Goal: Navigation & Orientation: Find specific page/section

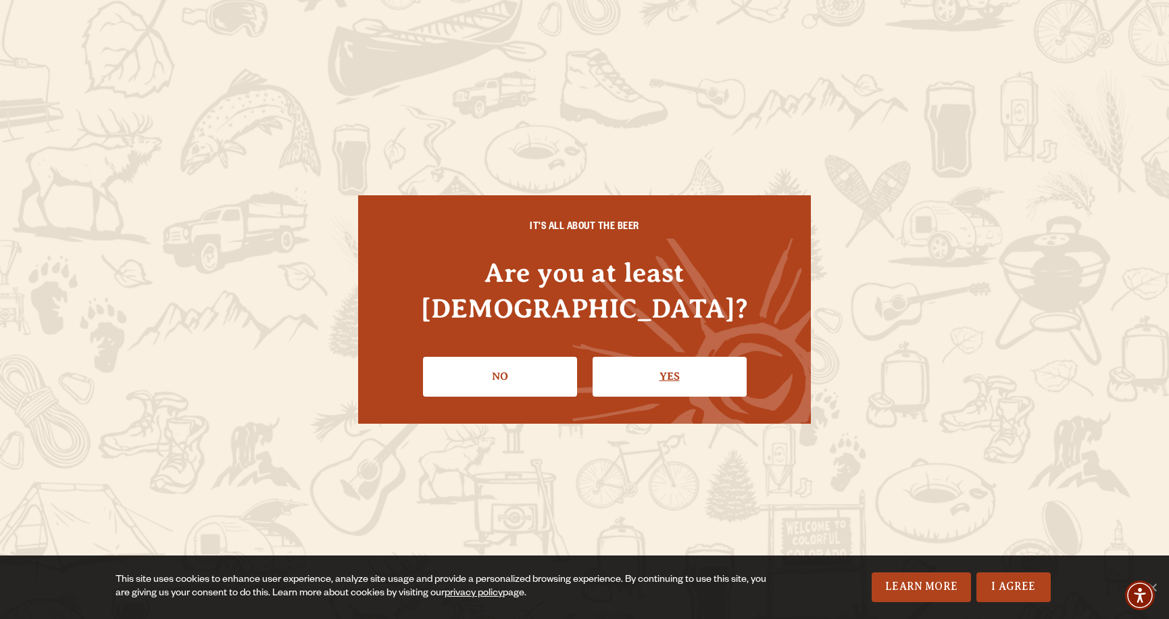
click at [661, 357] on link "Yes" at bounding box center [669, 376] width 154 height 39
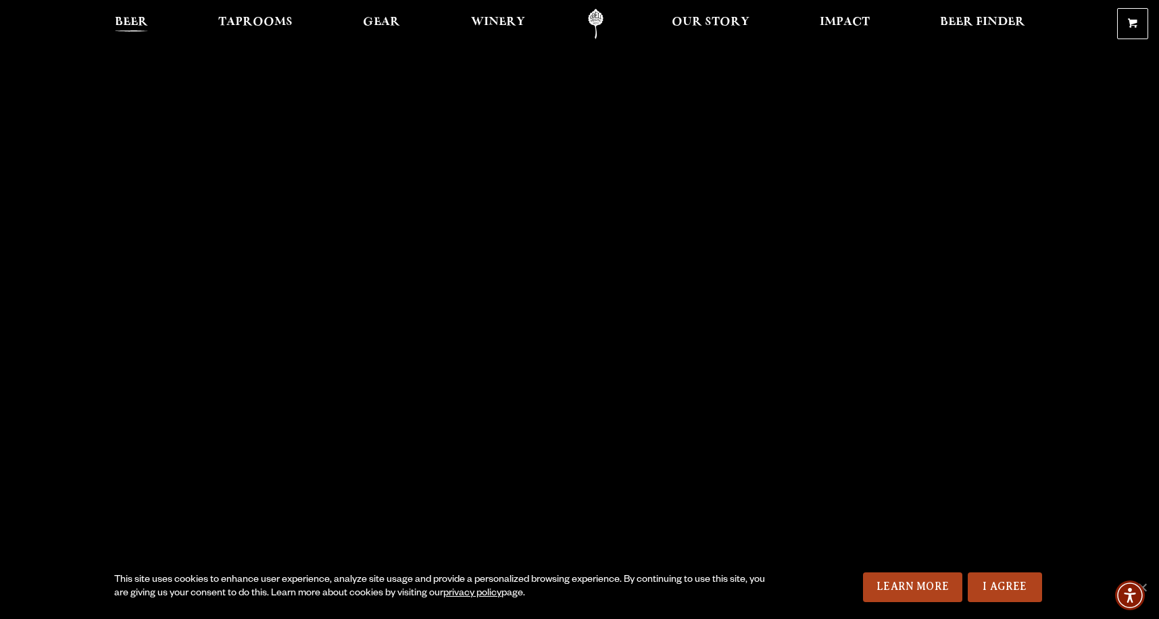
click at [129, 17] on span "Beer" at bounding box center [131, 22] width 33 height 11
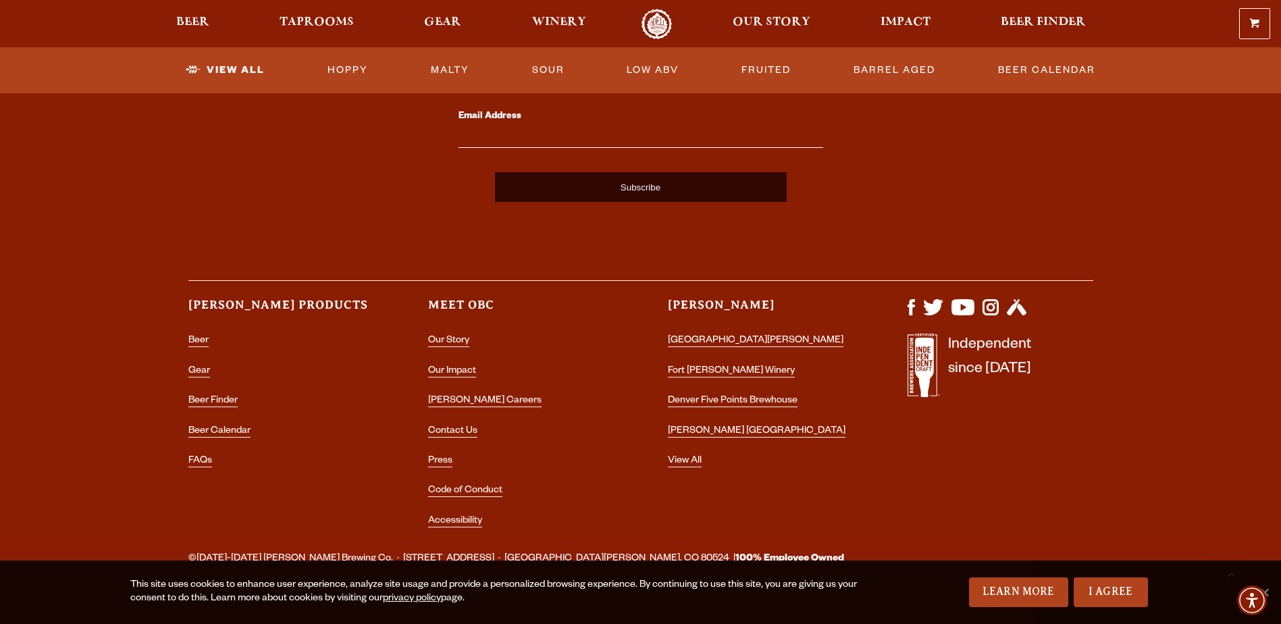
scroll to position [3397, 0]
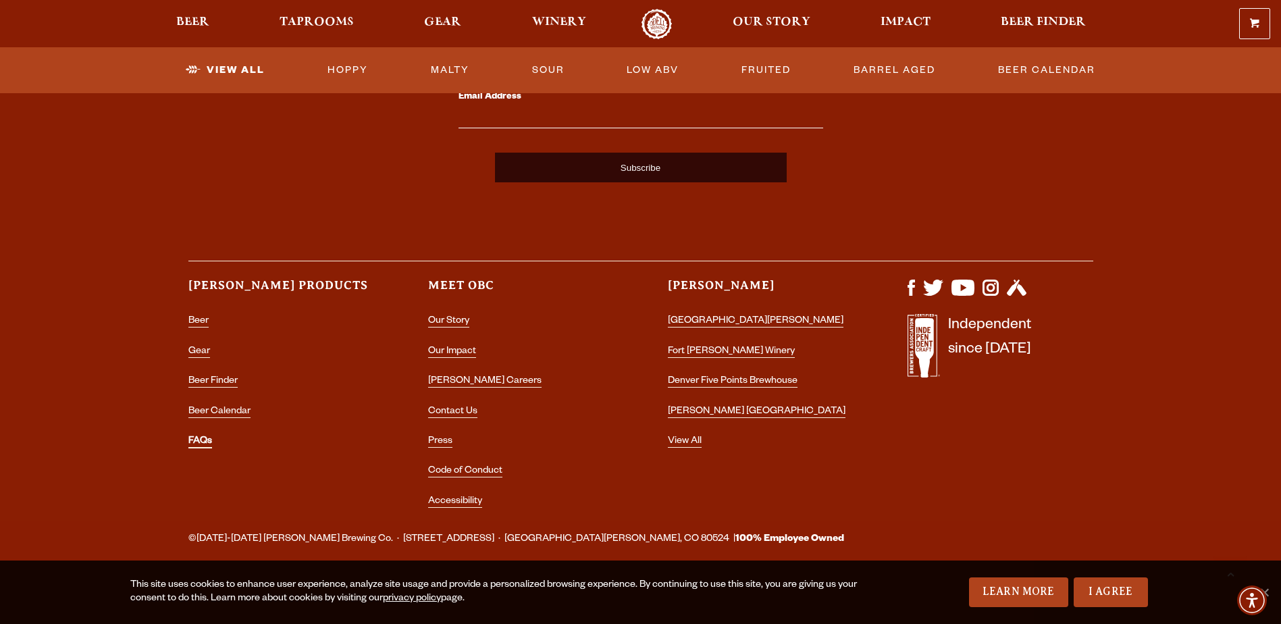
click at [194, 438] on link "FAQs" at bounding box center [200, 442] width 24 height 12
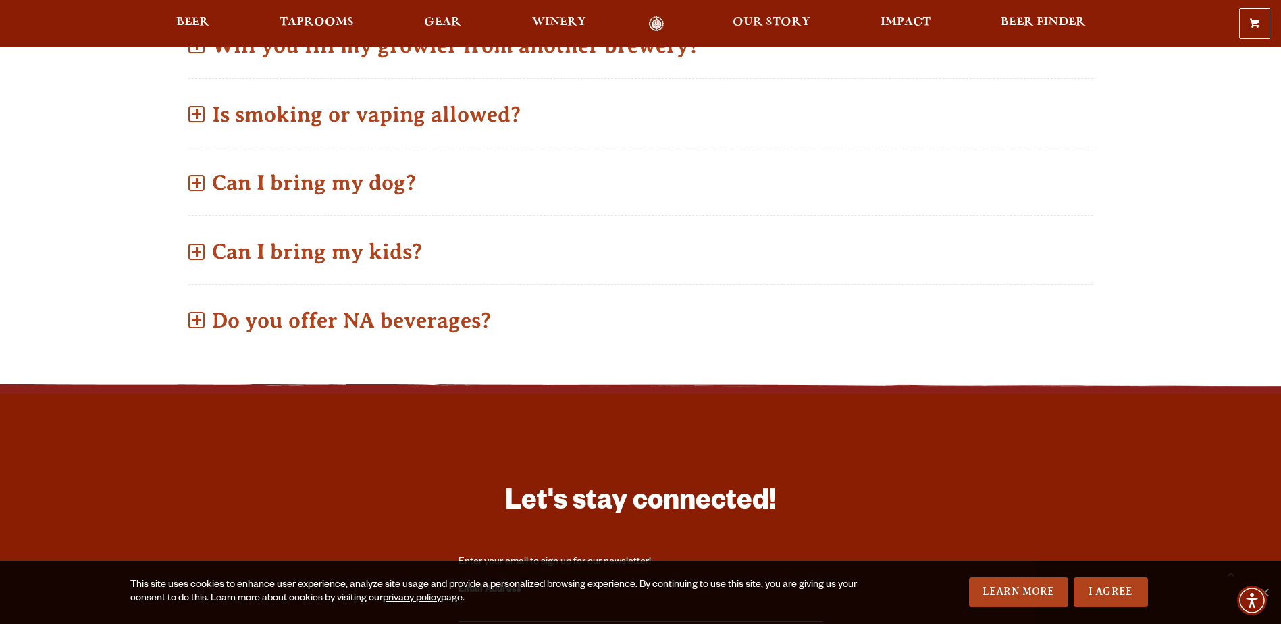
scroll to position [1013, 0]
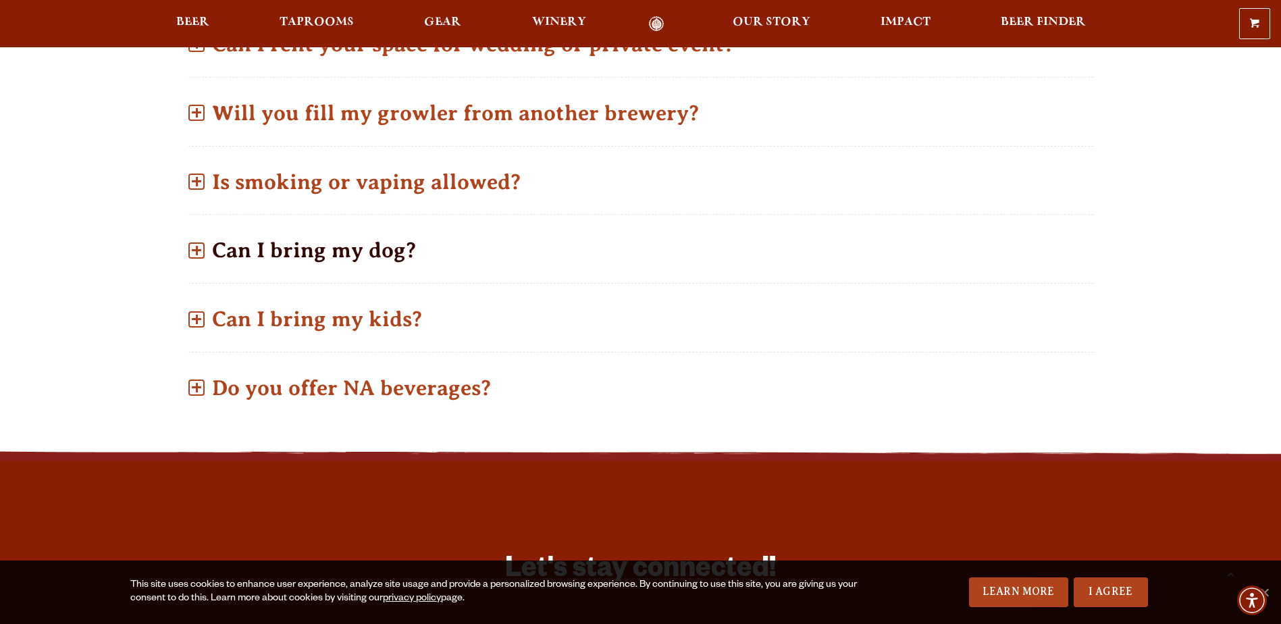
click at [199, 250] on span at bounding box center [196, 250] width 9 height 2
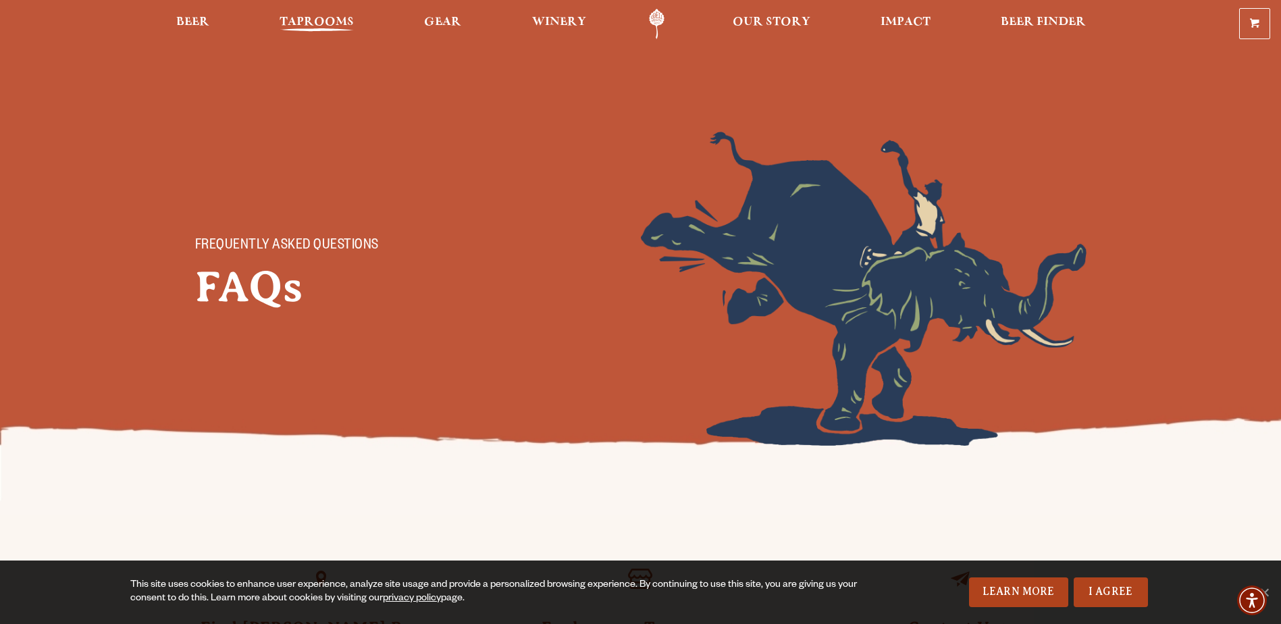
click at [315, 21] on span "Taprooms" at bounding box center [317, 22] width 74 height 11
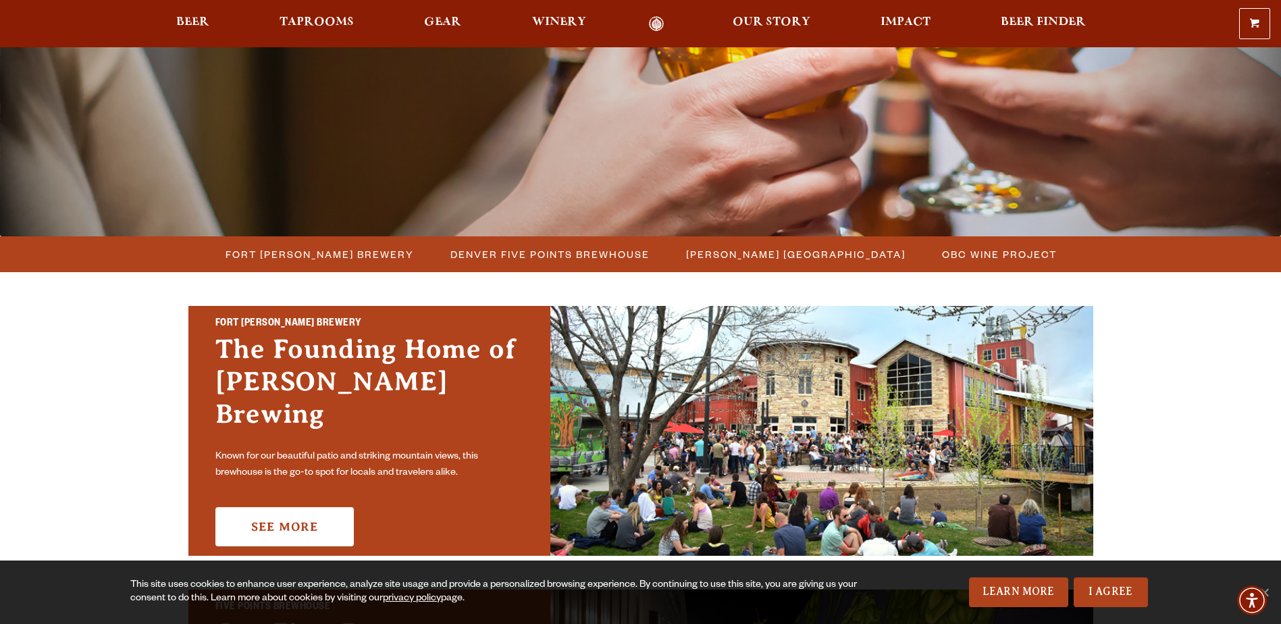
scroll to position [270, 0]
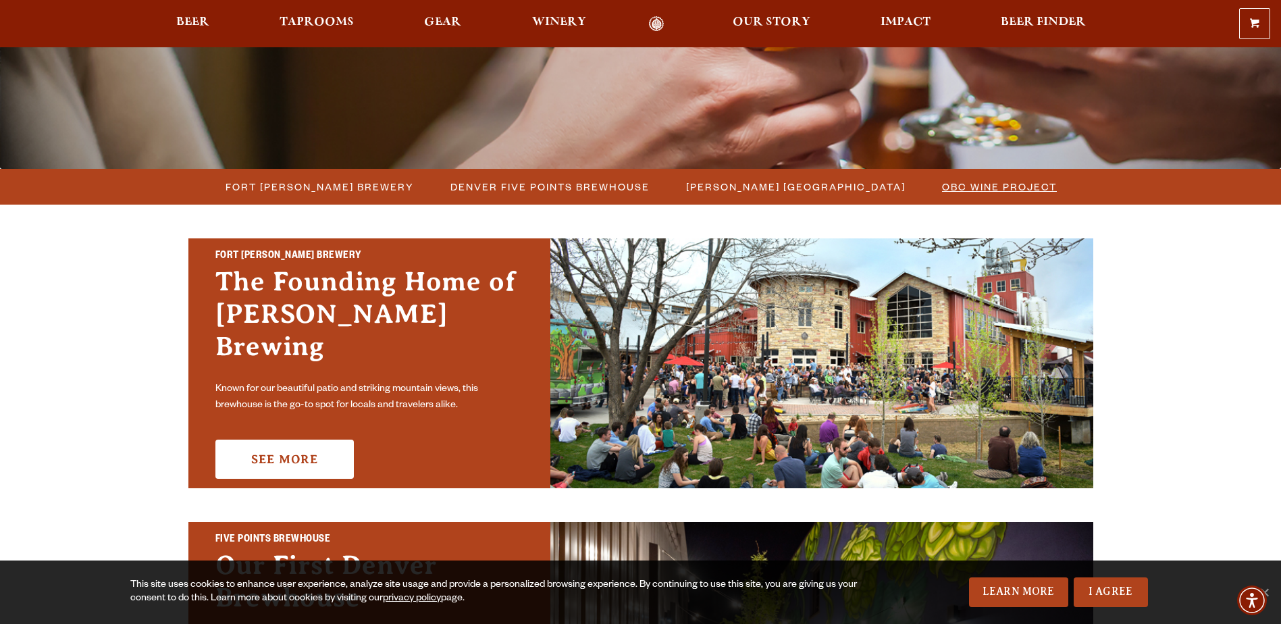
click at [961, 191] on span "OBC Wine Project" at bounding box center [999, 187] width 115 height 20
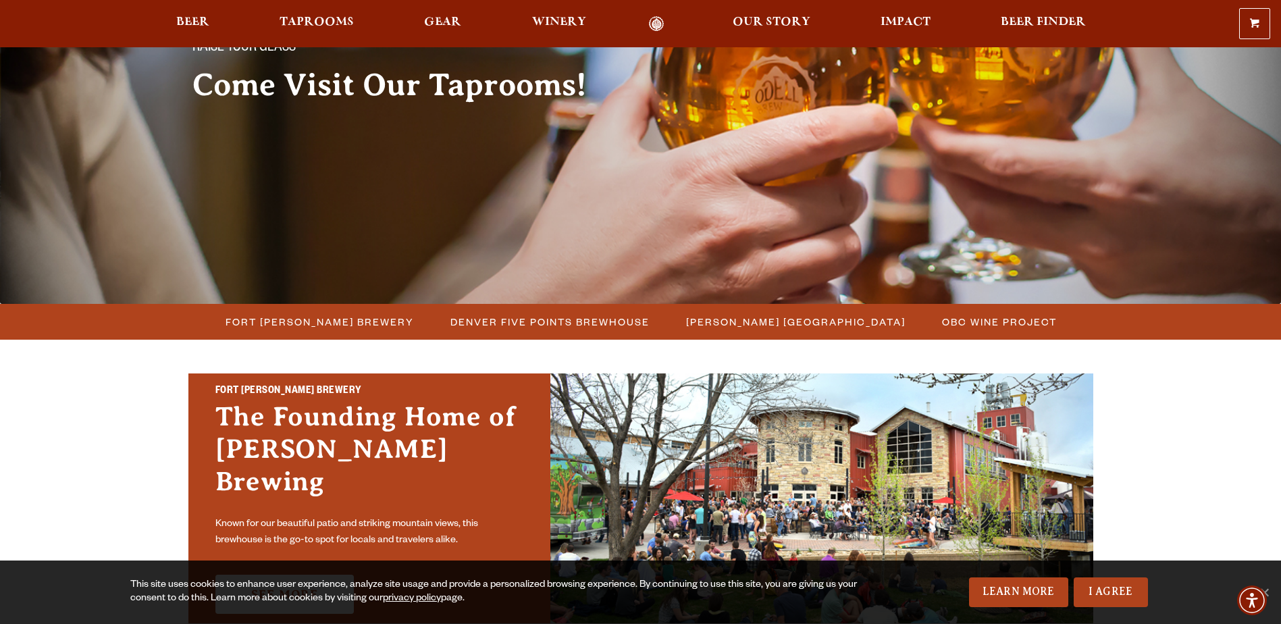
scroll to position [0, 0]
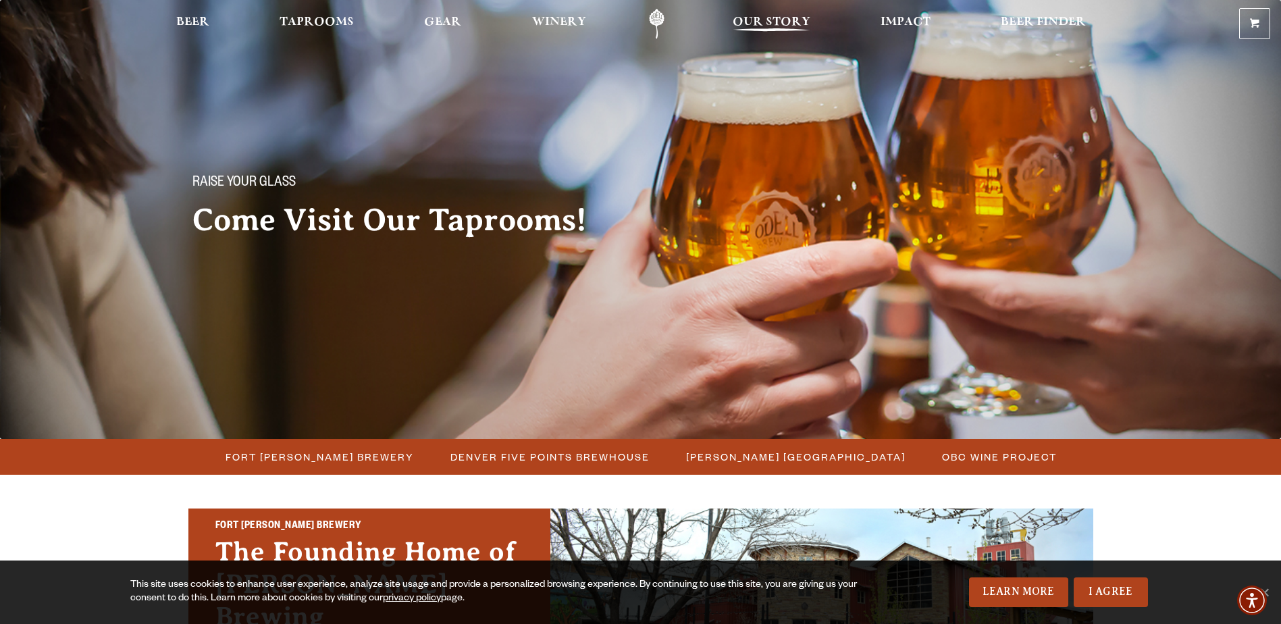
click at [771, 18] on span "Our Story" at bounding box center [772, 22] width 78 height 11
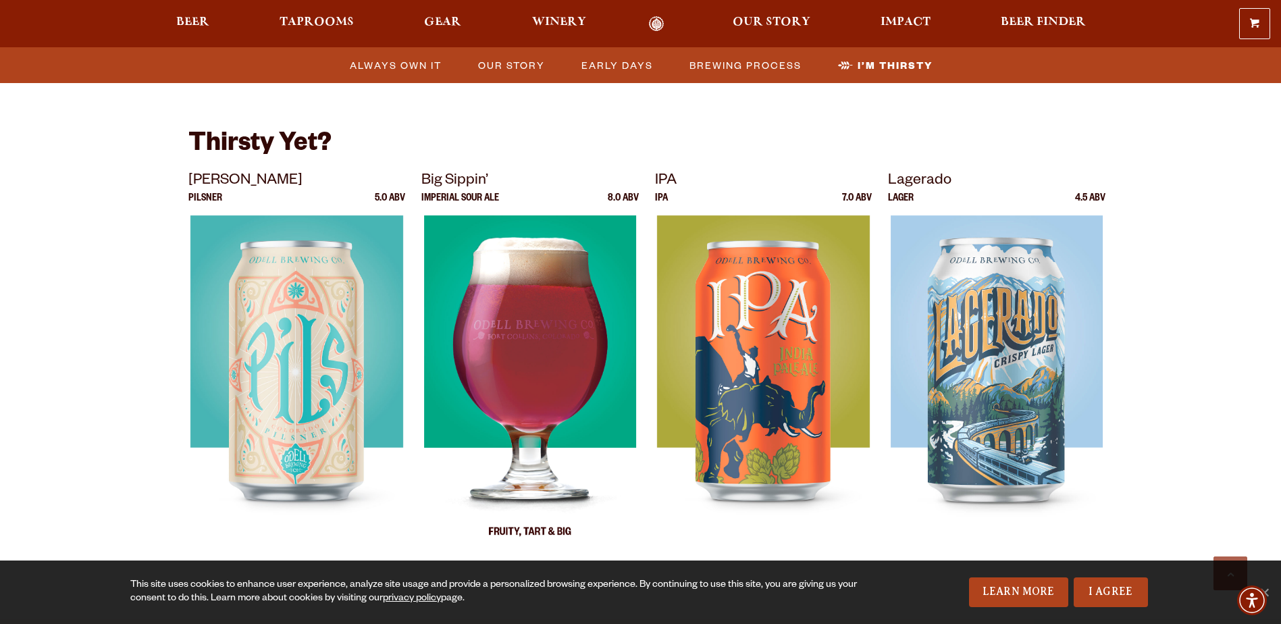
scroll to position [3445, 0]
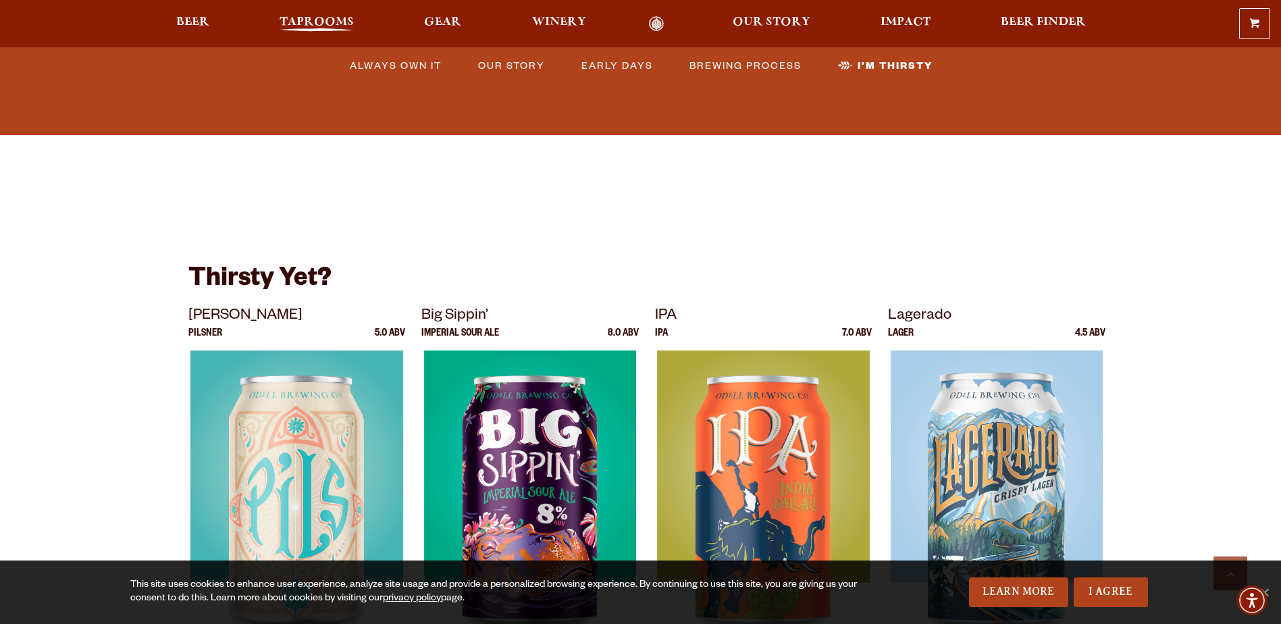
click at [303, 24] on span "Taprooms" at bounding box center [317, 22] width 74 height 11
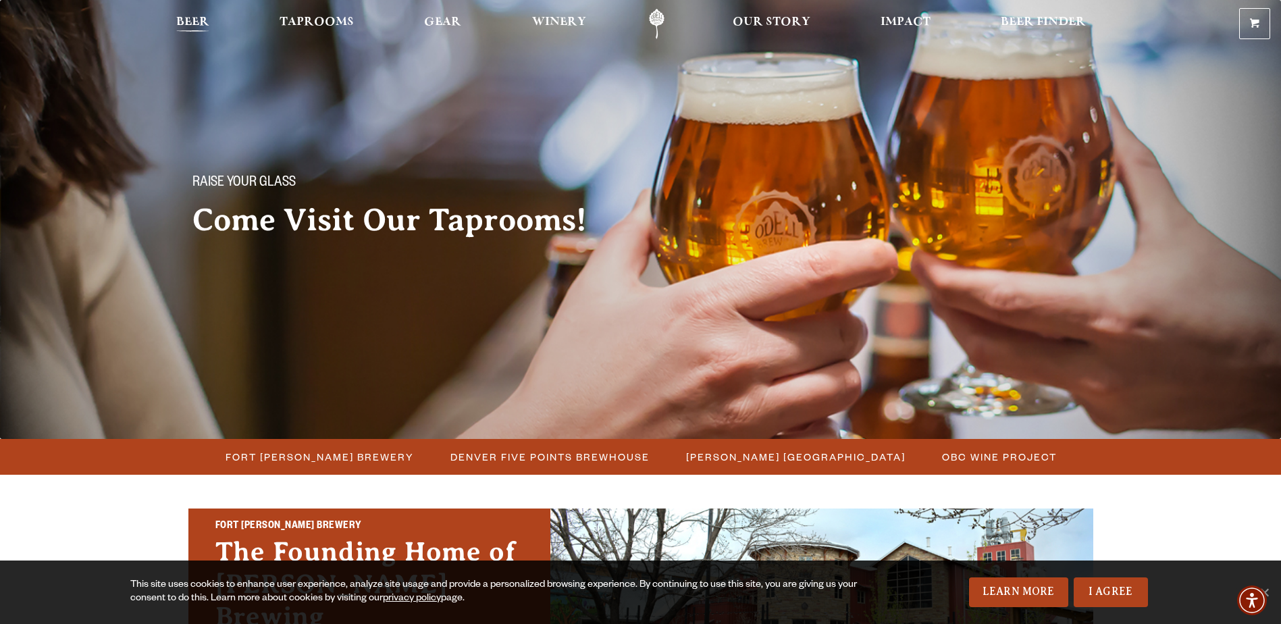
click at [180, 22] on span "Beer" at bounding box center [192, 22] width 33 height 11
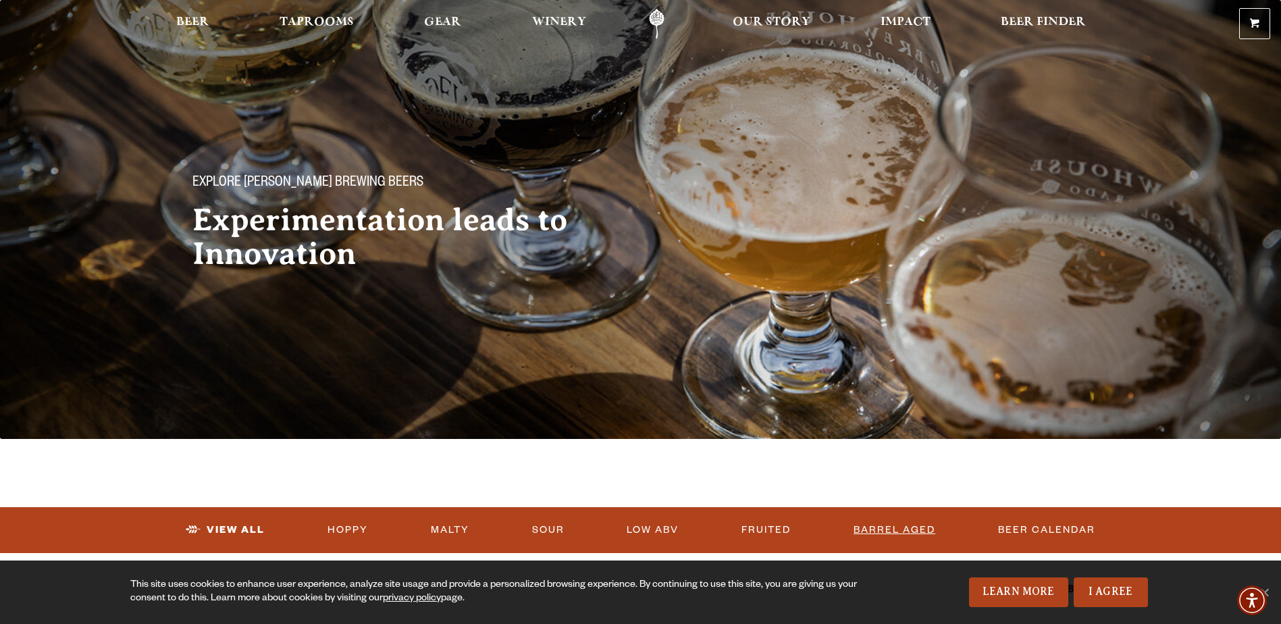
click at [886, 524] on link "Barrel Aged" at bounding box center [894, 530] width 93 height 31
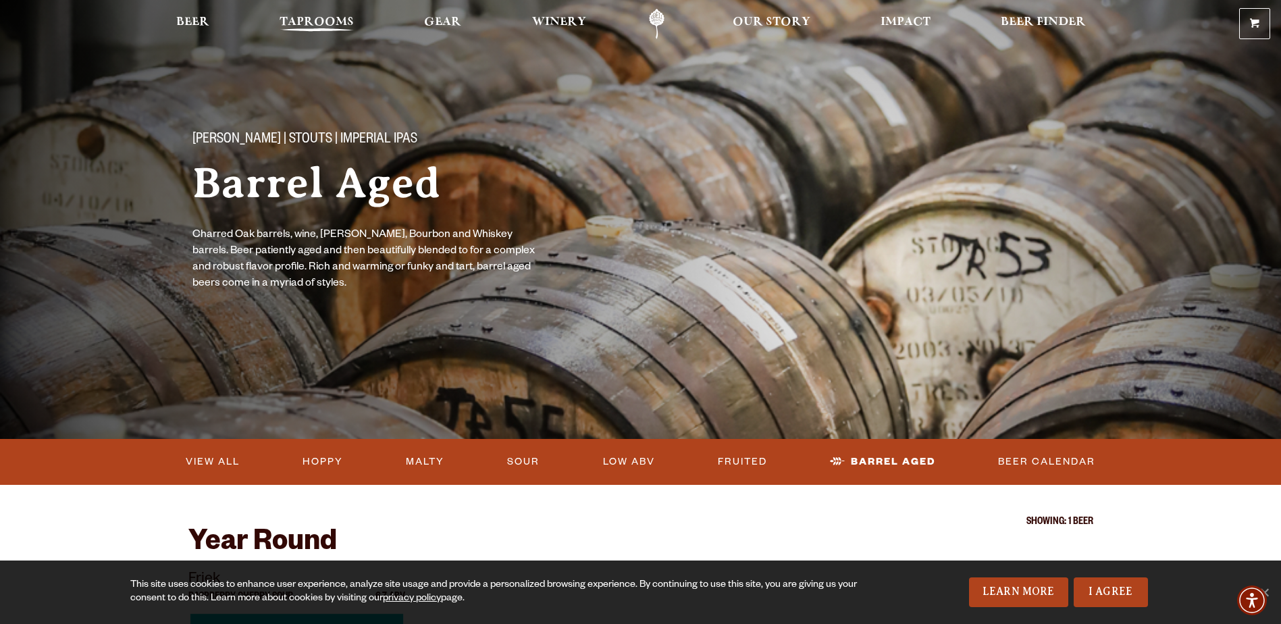
click at [315, 25] on span "Taprooms" at bounding box center [317, 22] width 74 height 11
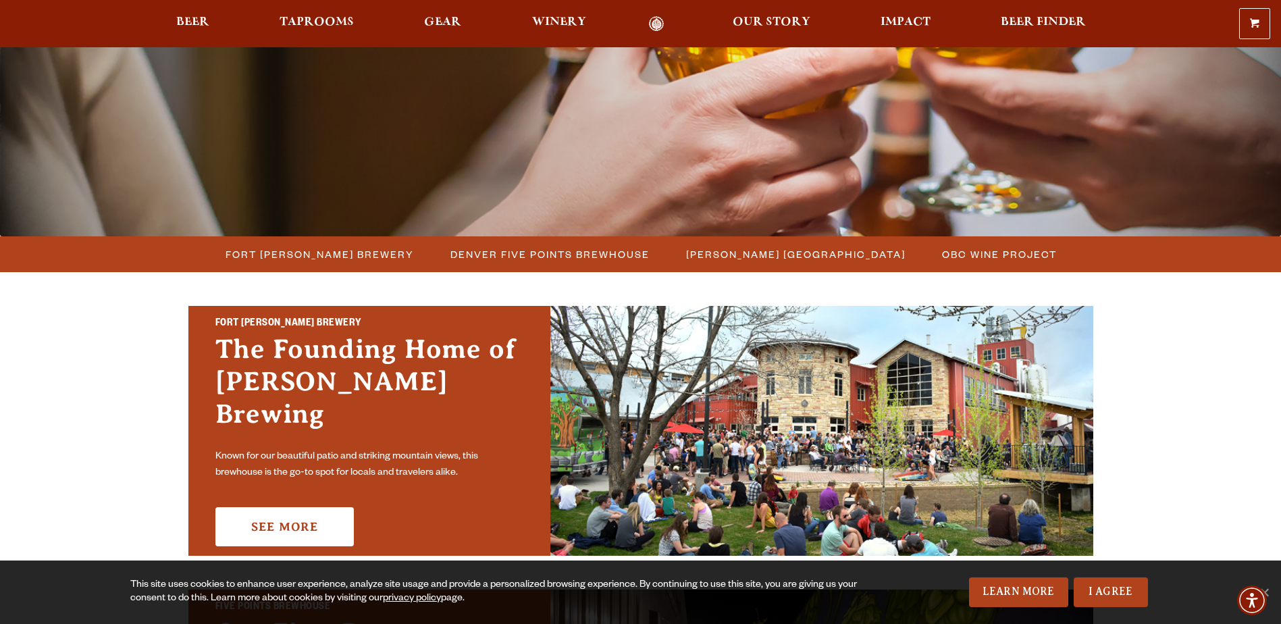
scroll to position [270, 0]
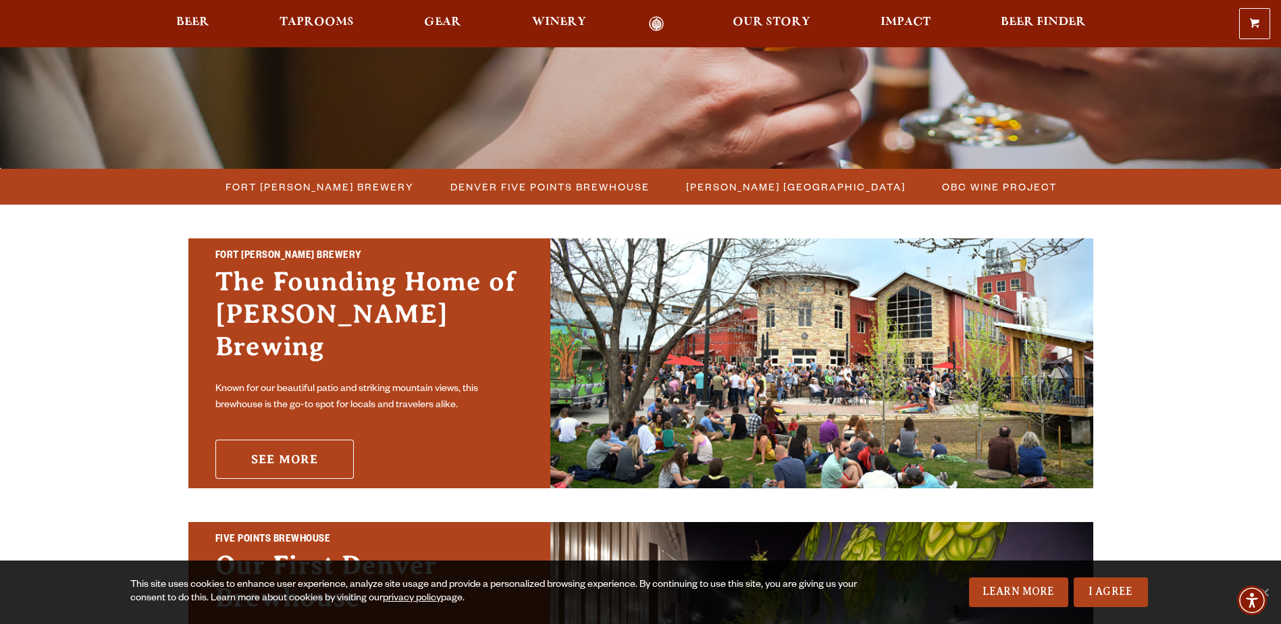
click at [274, 444] on link "See More" at bounding box center [284, 459] width 138 height 39
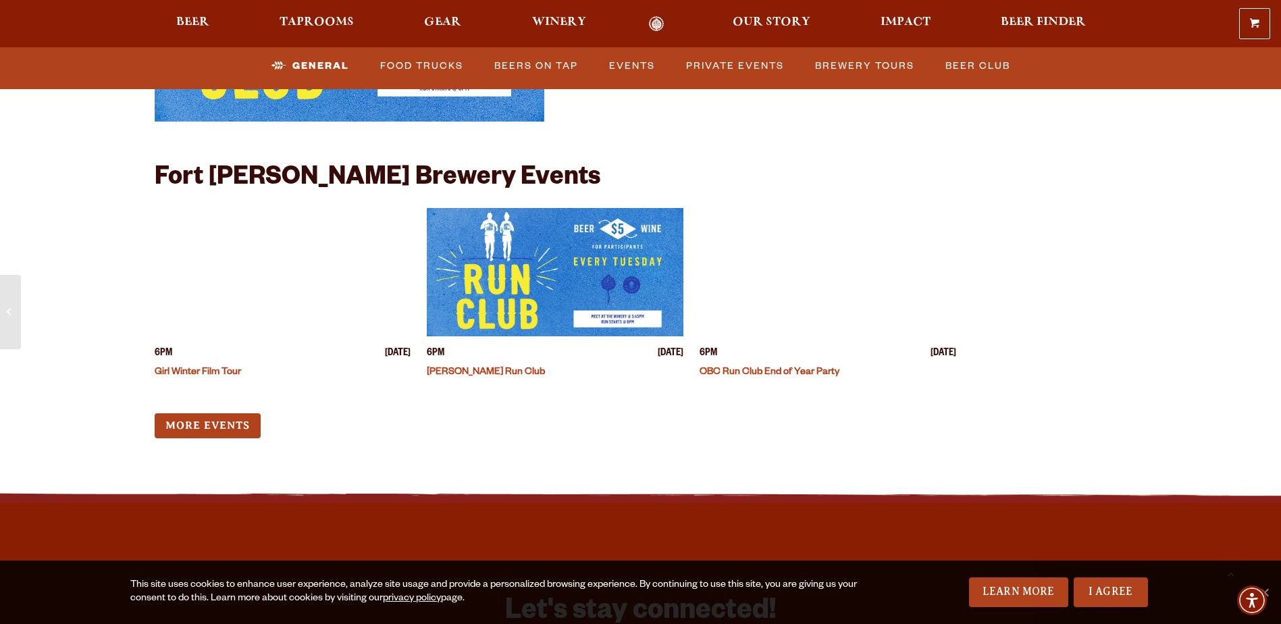
scroll to position [5202, 0]
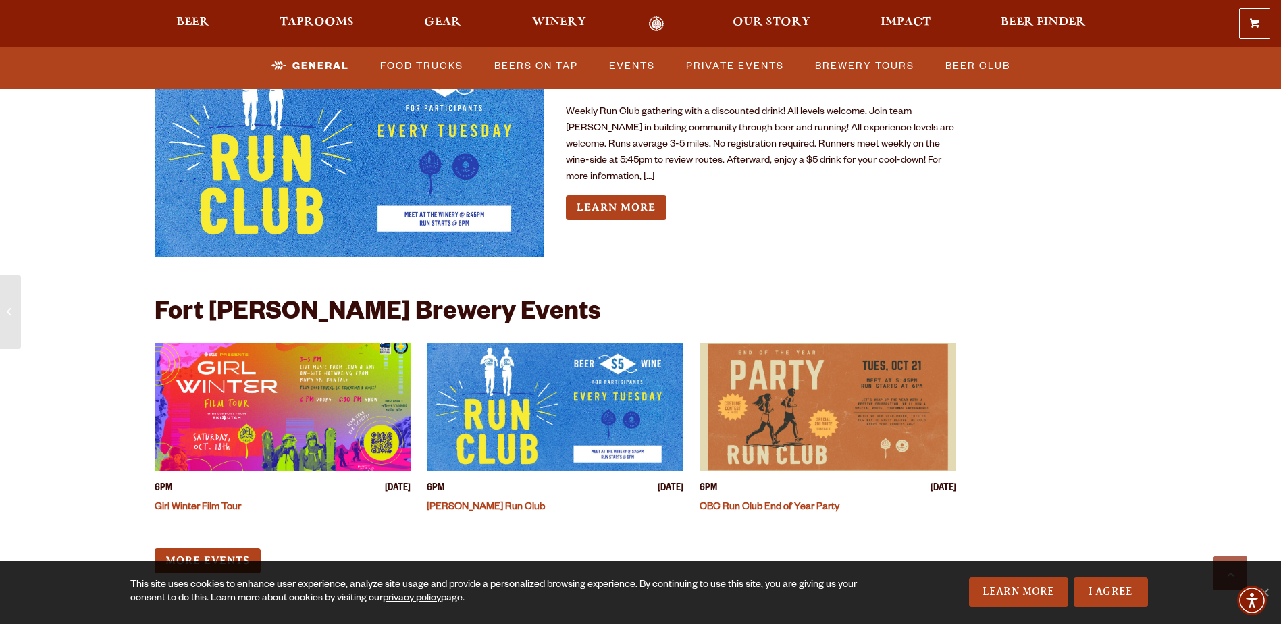
click at [205, 549] on link "More Events" at bounding box center [208, 561] width 106 height 25
click at [311, 18] on span "Taprooms" at bounding box center [317, 22] width 74 height 11
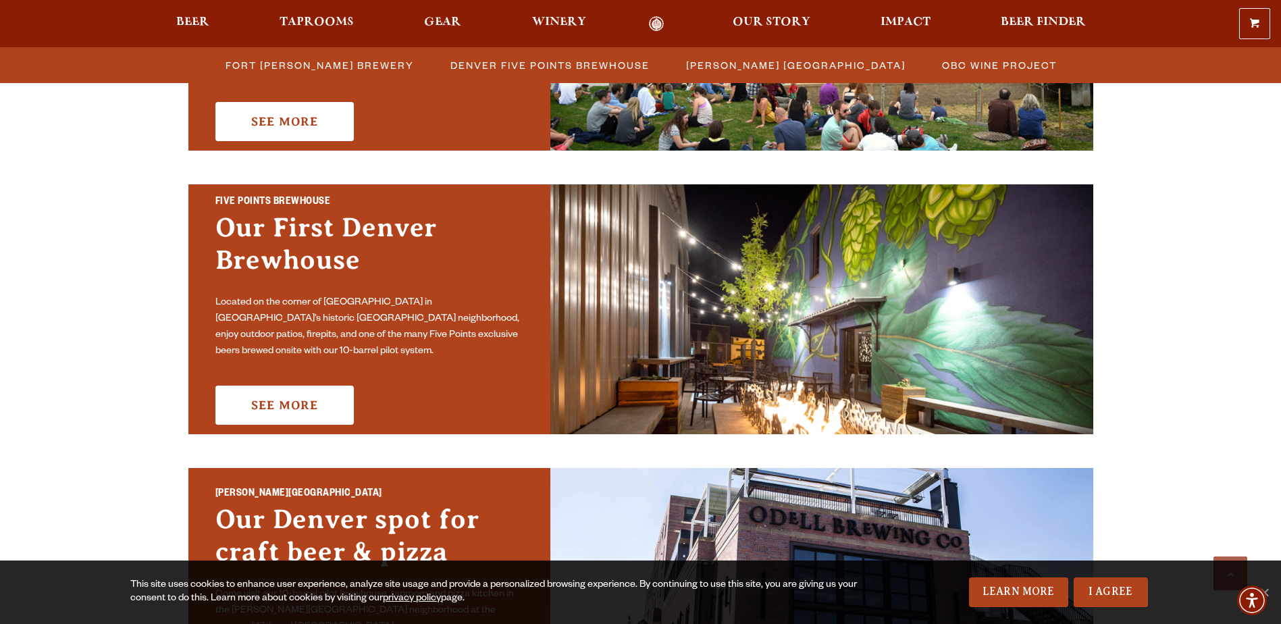
scroll to position [676, 0]
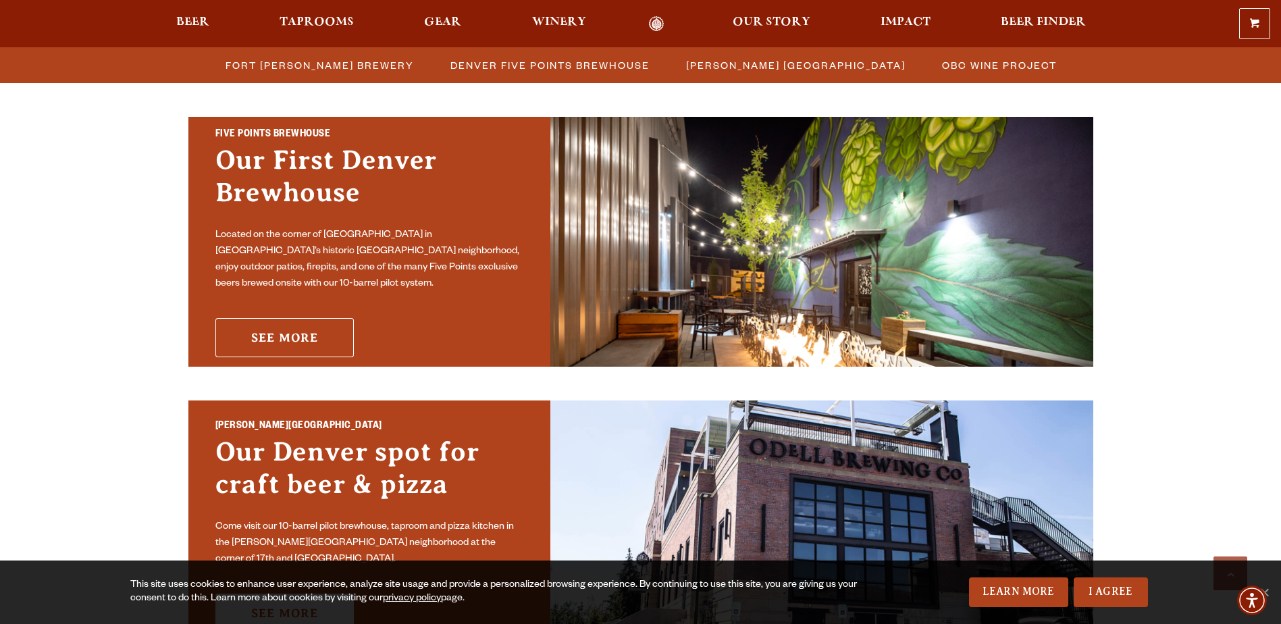
click at [300, 320] on link "See More" at bounding box center [284, 337] width 138 height 39
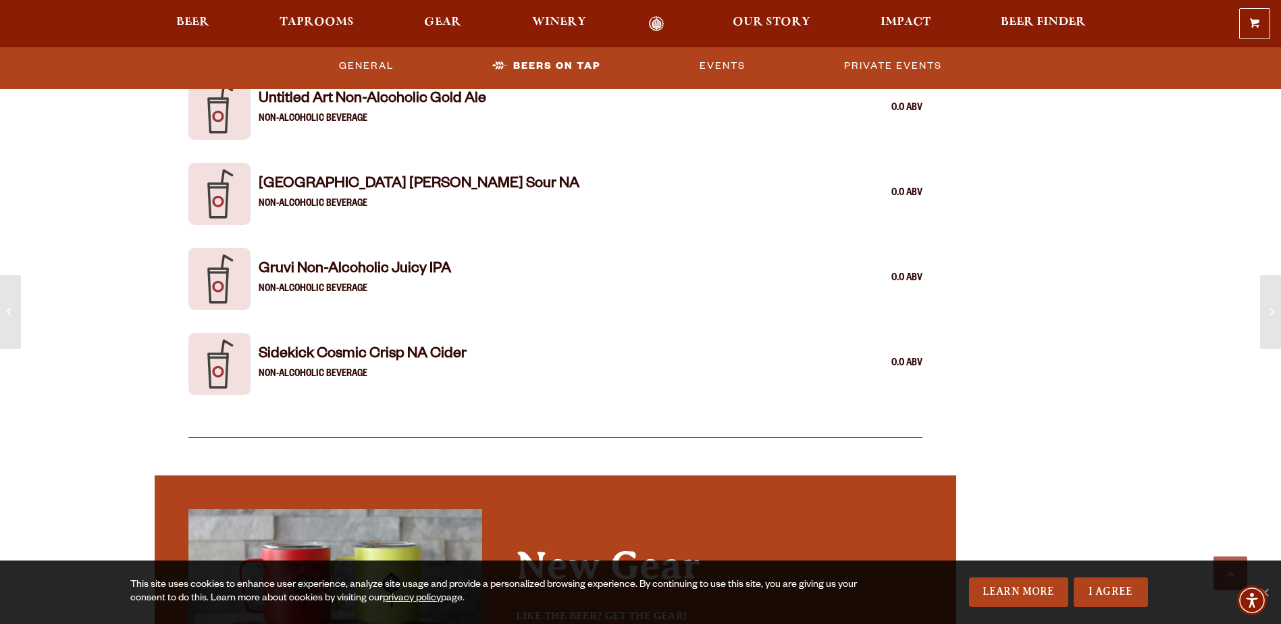
scroll to position [3513, 0]
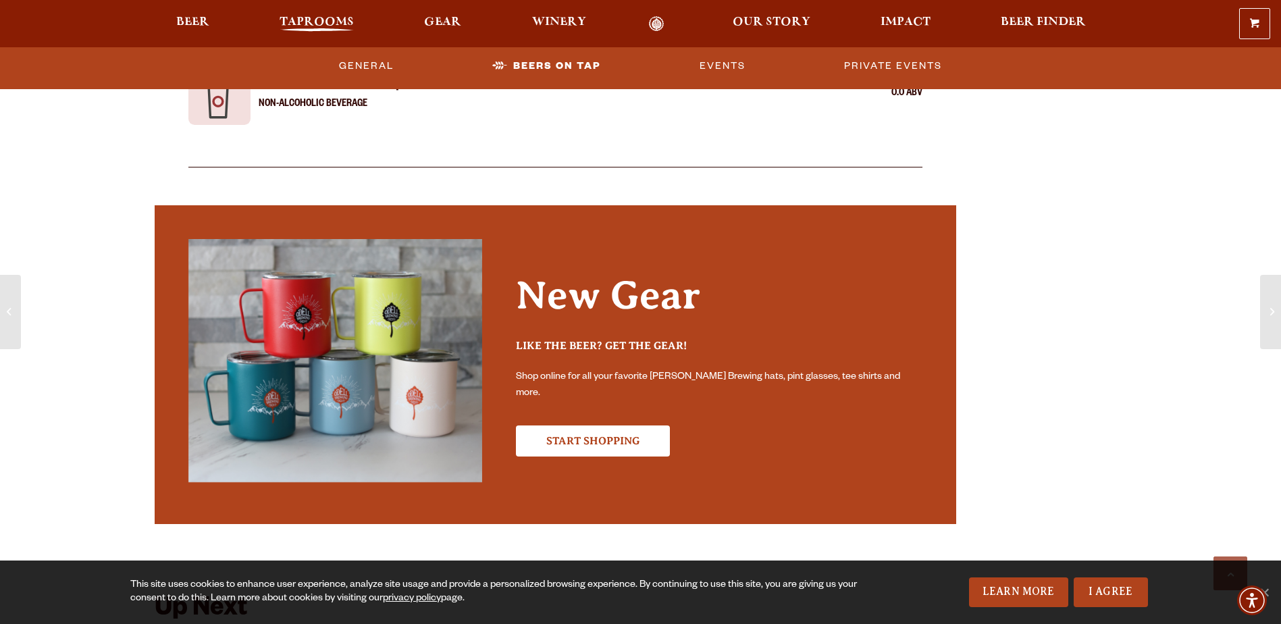
click at [305, 18] on span "Taprooms" at bounding box center [317, 22] width 74 height 11
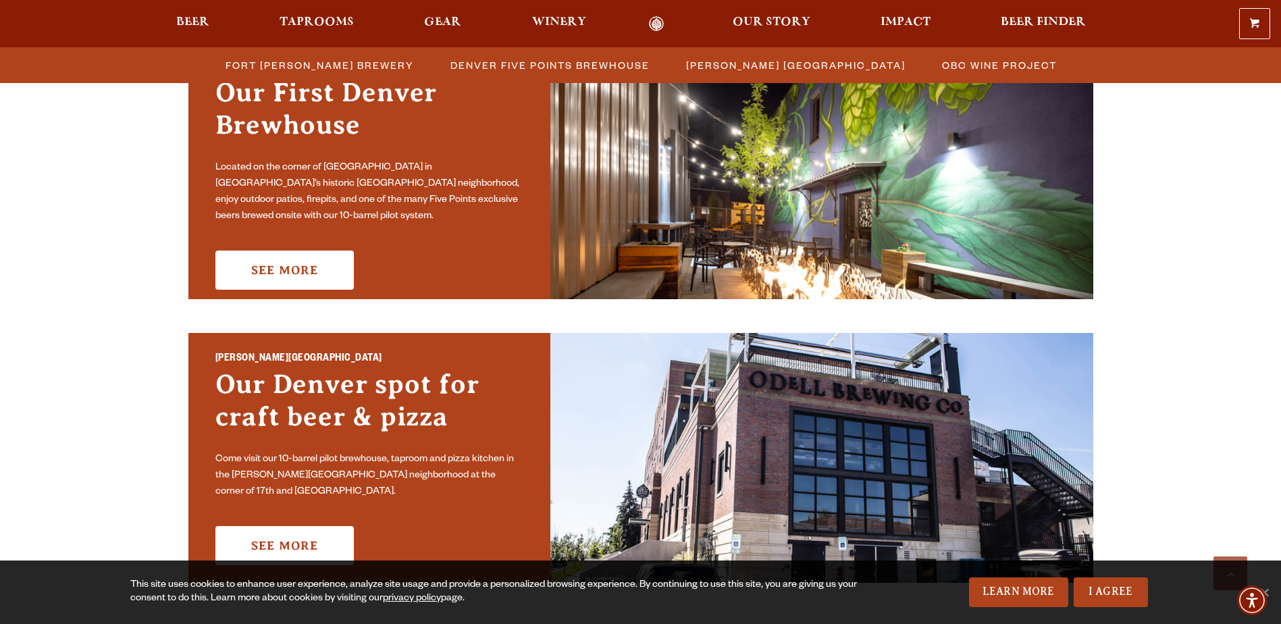
scroll to position [811, 0]
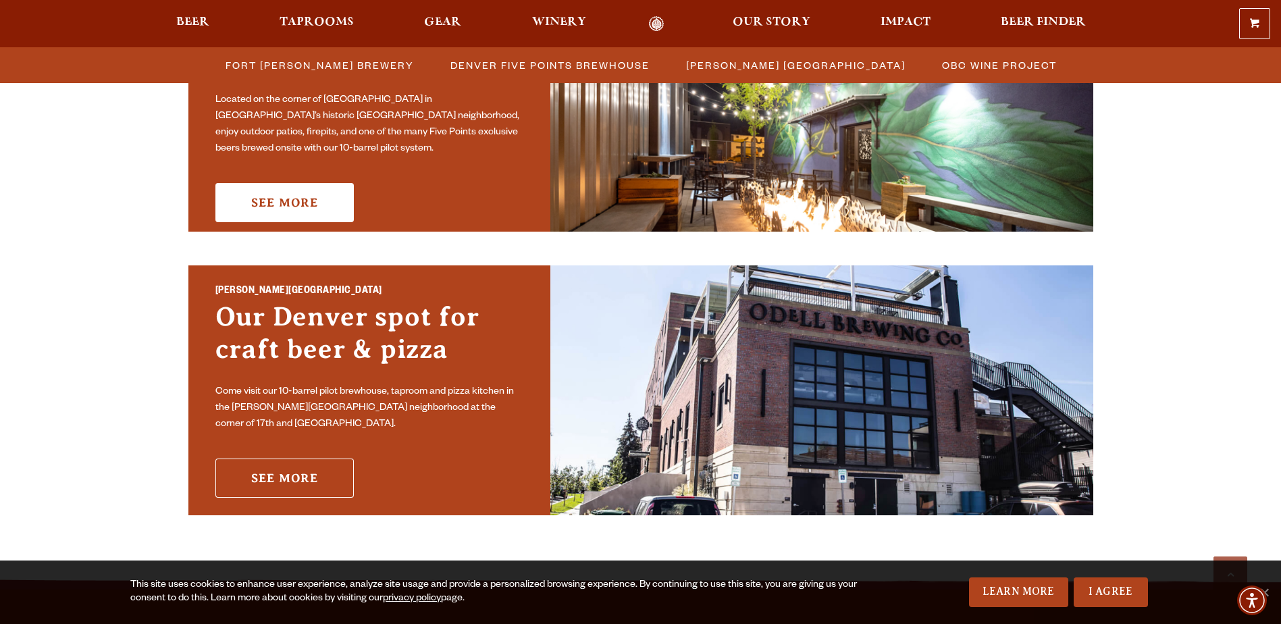
click at [274, 465] on link "See More" at bounding box center [284, 478] width 138 height 39
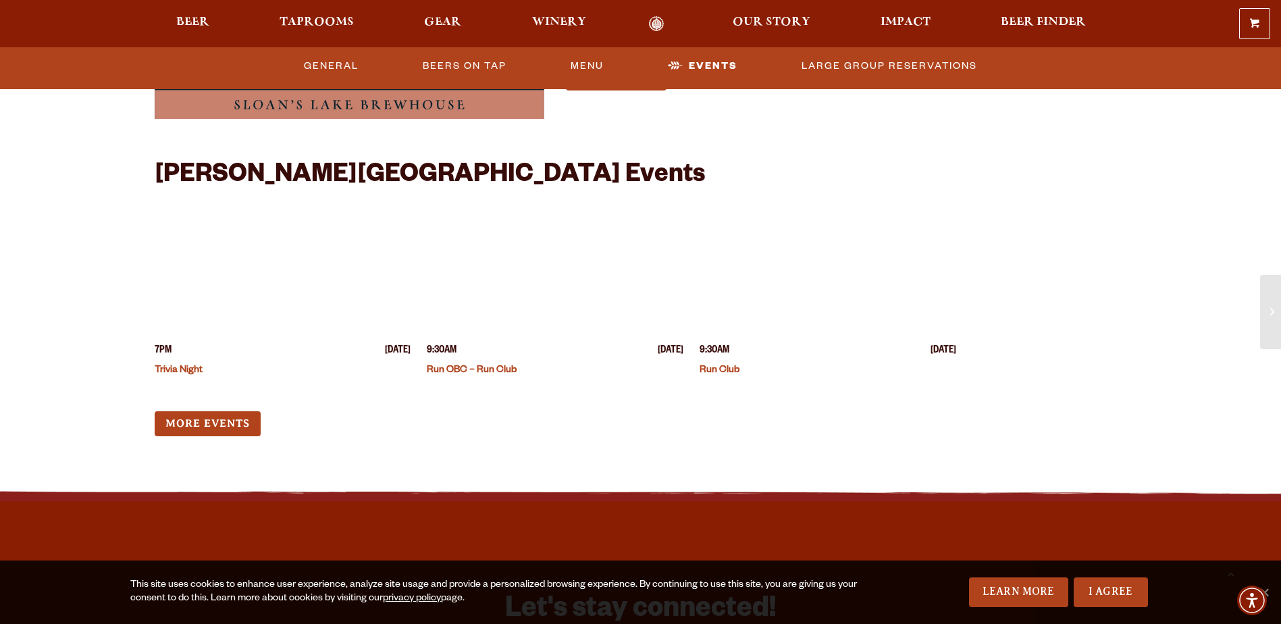
scroll to position [3580, 0]
